Goal: Check status: Check status

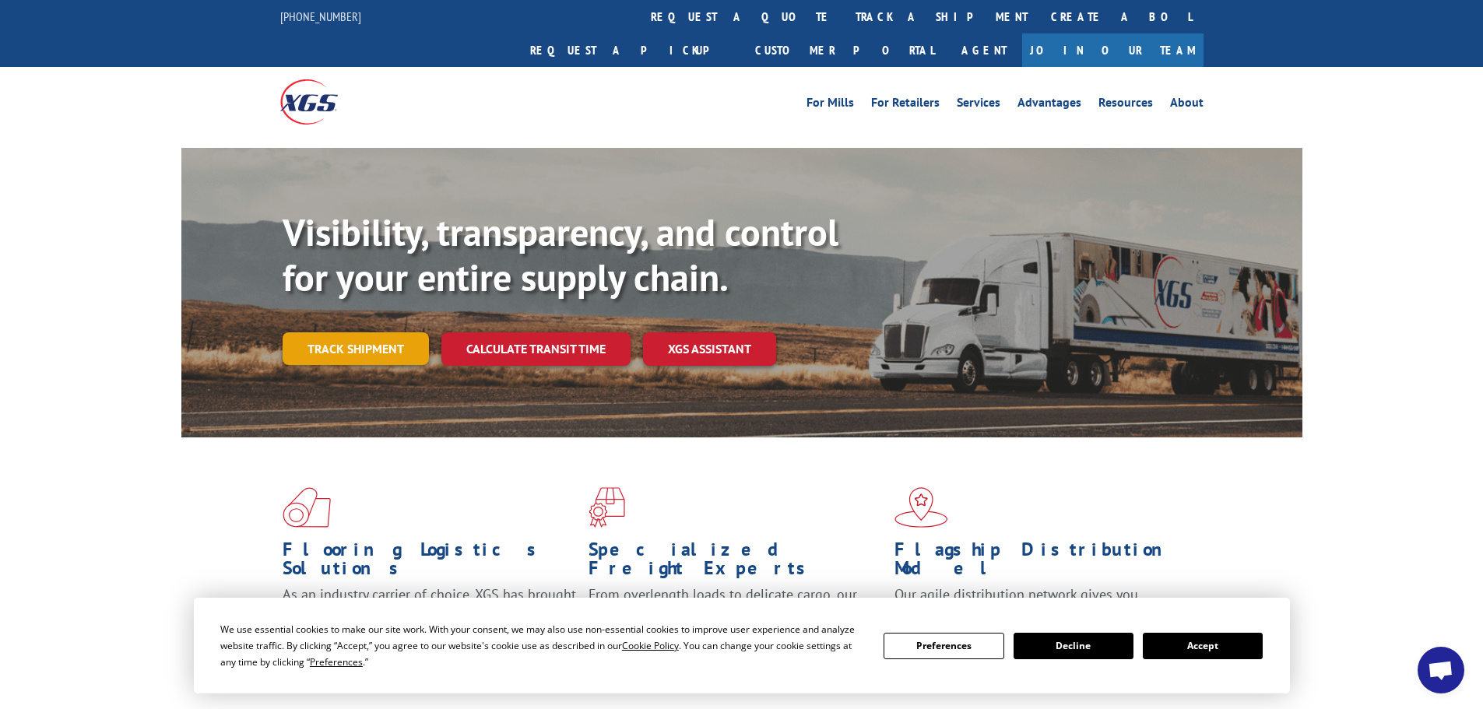
click at [352, 332] on link "Track shipment" at bounding box center [356, 348] width 146 height 33
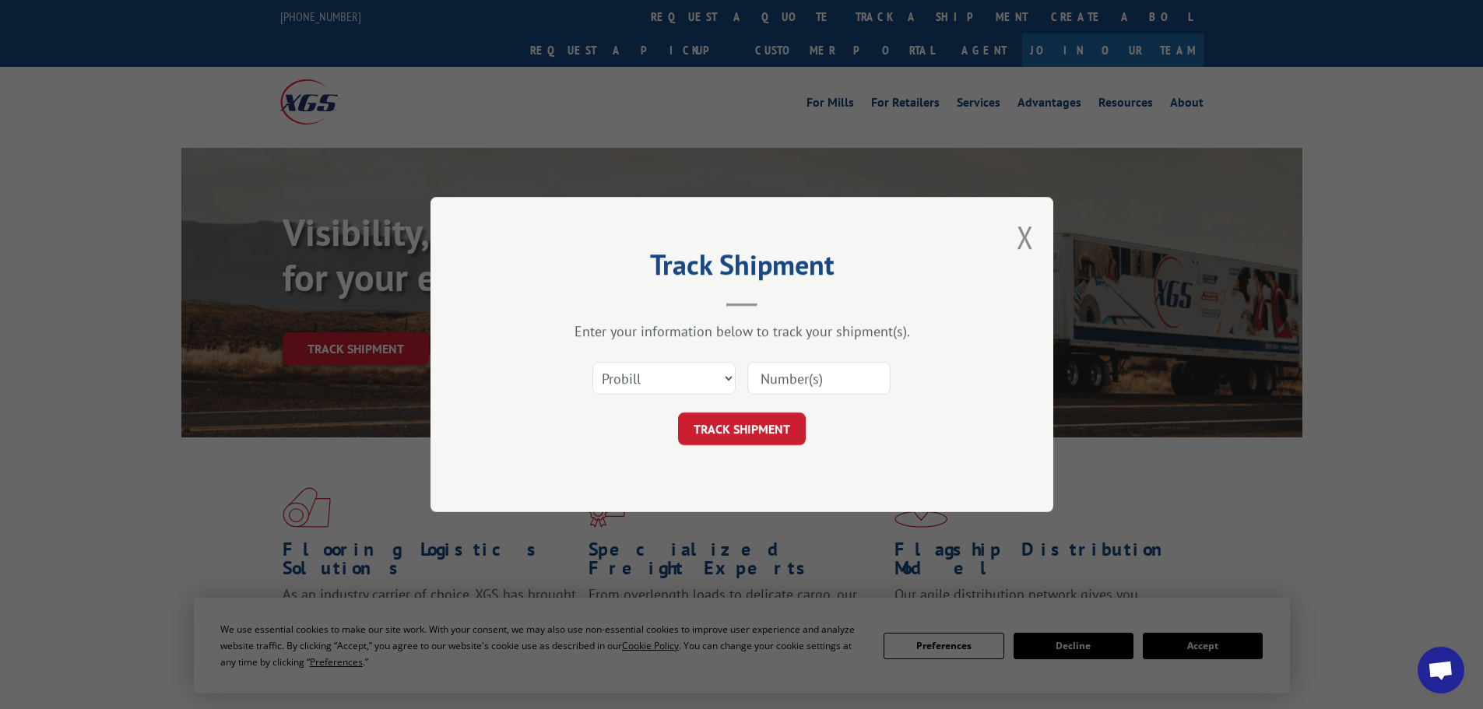
click at [818, 378] on input at bounding box center [818, 378] width 143 height 33
click at [647, 380] on select "Select category... Probill BOL PO" at bounding box center [664, 378] width 143 height 33
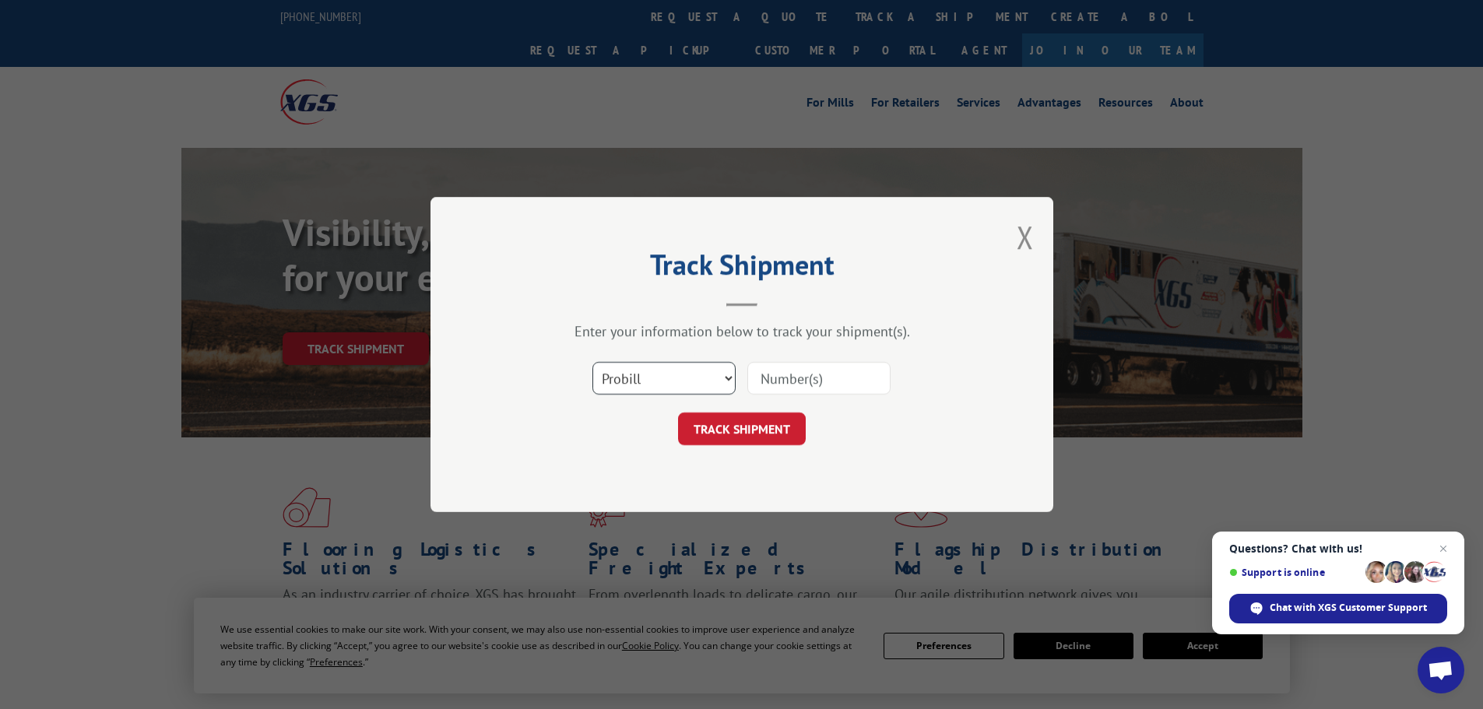
select select "bol"
click at [593, 362] on select "Select category... Probill BOL PO" at bounding box center [664, 378] width 143 height 33
click at [775, 376] on input at bounding box center [818, 378] width 143 height 33
paste input "10536925"
type input "10536925"
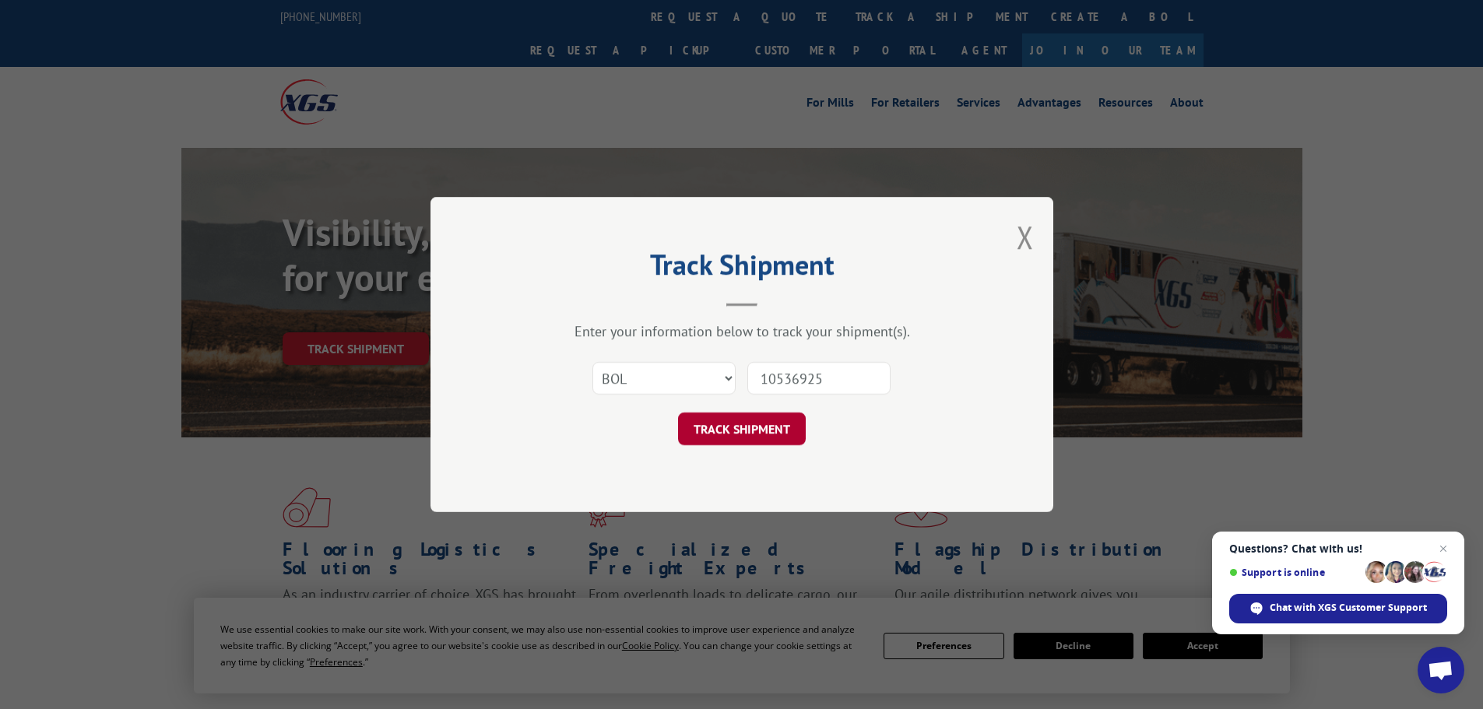
click at [751, 421] on button "TRACK SHIPMENT" at bounding box center [742, 429] width 128 height 33
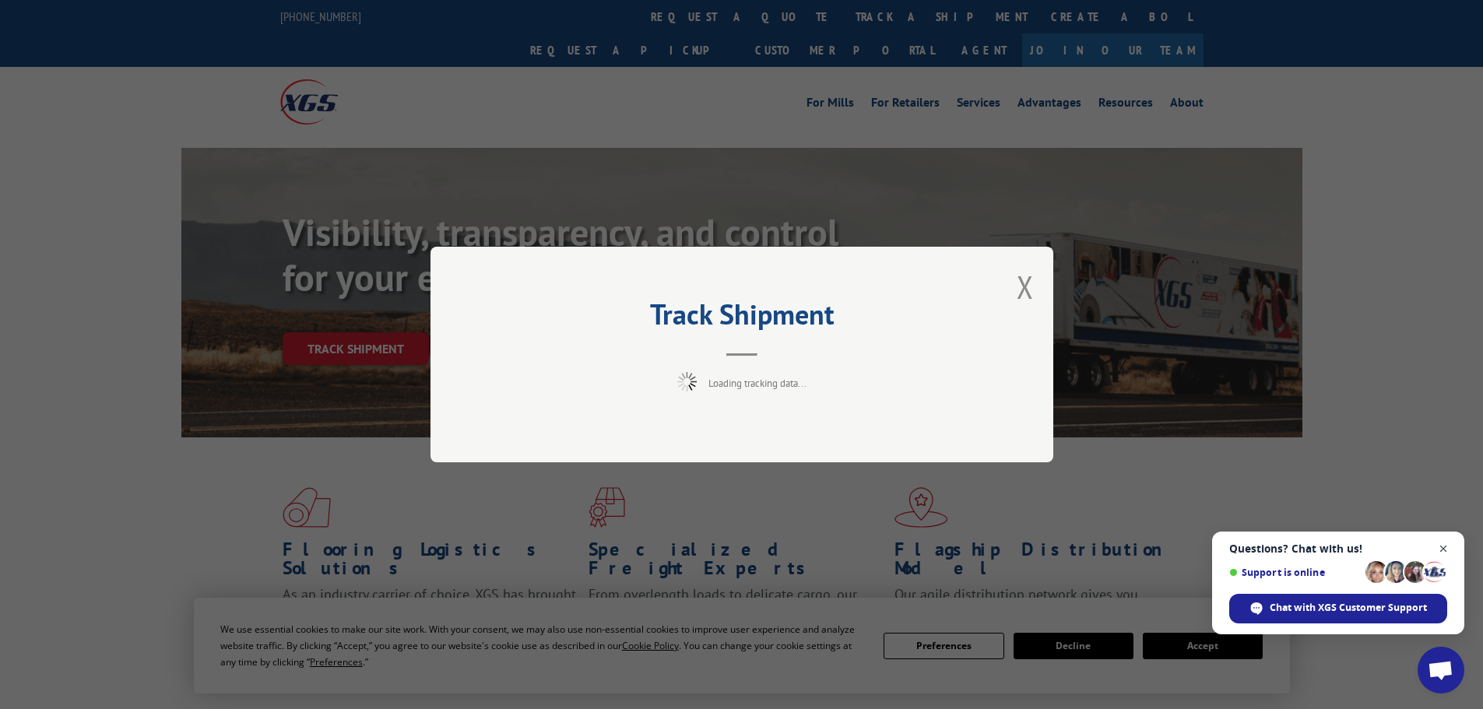
click at [1451, 549] on span "Close chat" at bounding box center [1443, 549] width 19 height 19
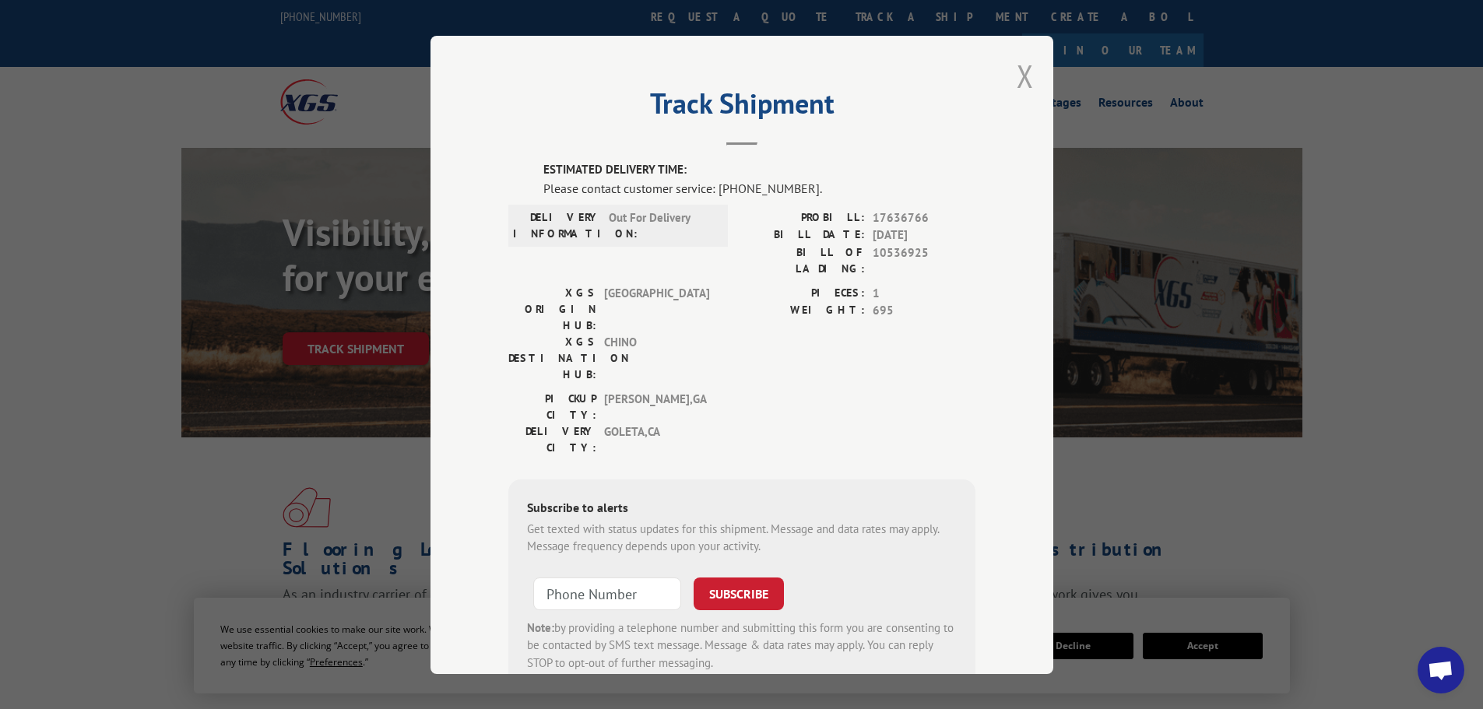
click at [1020, 77] on button "Close modal" at bounding box center [1025, 75] width 17 height 41
